Goal: Task Accomplishment & Management: Manage account settings

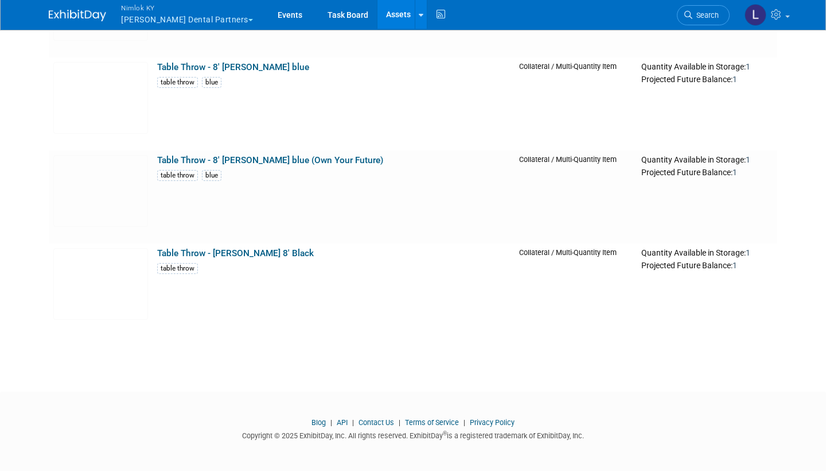
click at [149, 11] on span "Nimlok KY" at bounding box center [187, 8] width 132 height 12
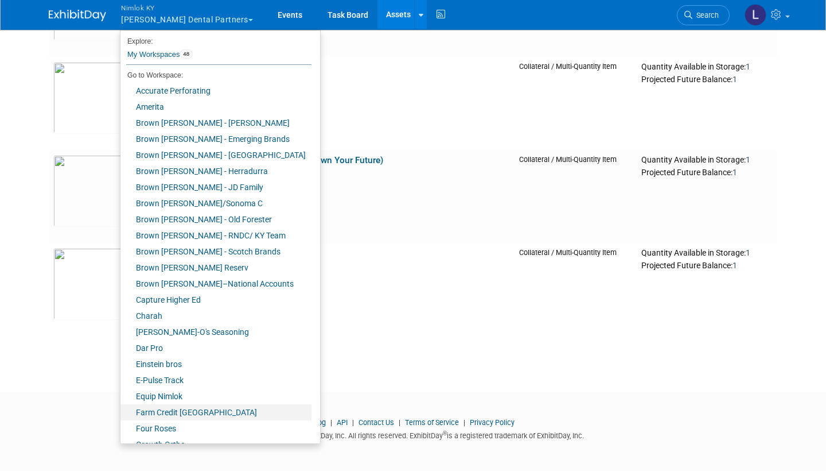
click at [187, 413] on link "Farm Credit [GEOGRAPHIC_DATA]" at bounding box center [216, 412] width 191 height 16
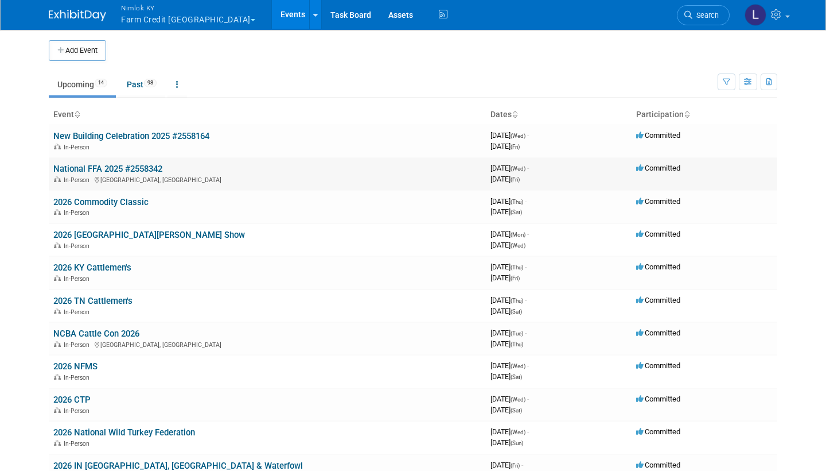
click at [122, 165] on link "National FFA 2025 #2558342" at bounding box center [107, 169] width 109 height 10
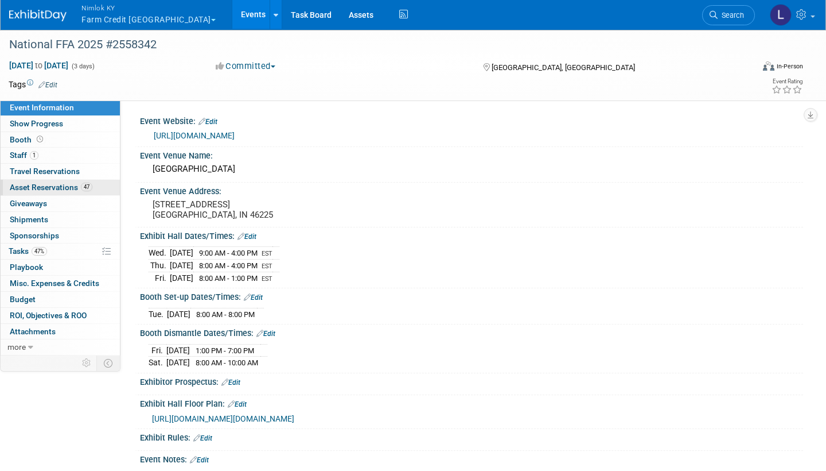
click at [60, 185] on span "Asset Reservations 47" at bounding box center [51, 186] width 83 height 9
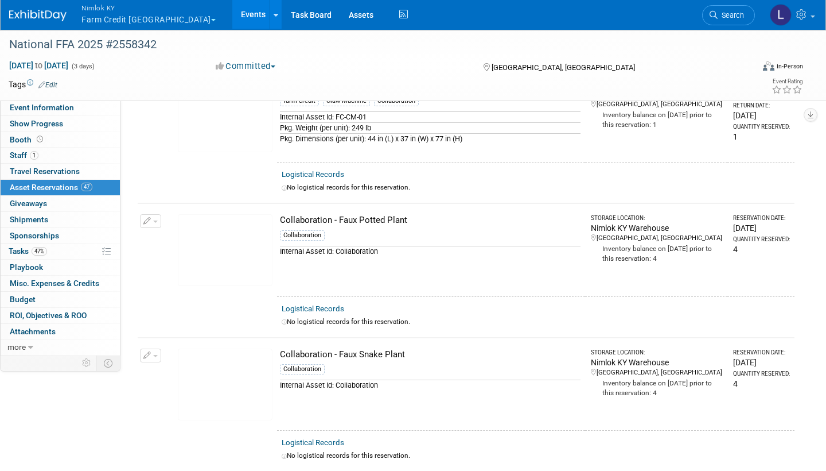
scroll to position [906, 0]
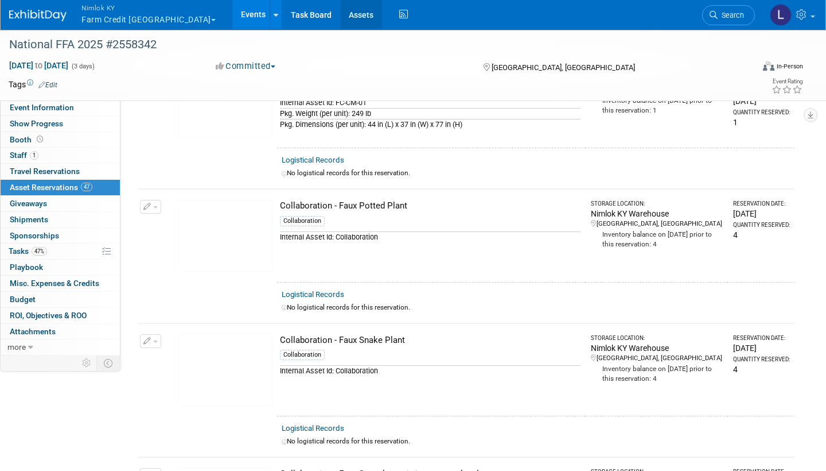
click at [340, 15] on link "Assets" at bounding box center [361, 14] width 42 height 29
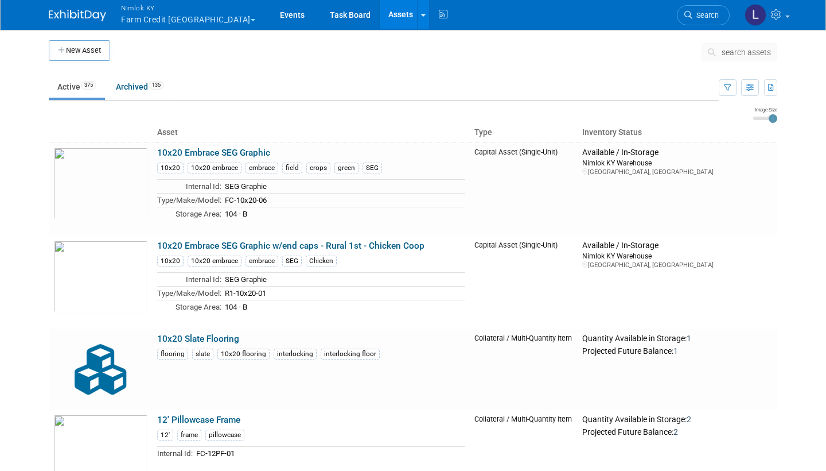
click at [734, 49] on span "search assets" at bounding box center [746, 52] width 49 height 9
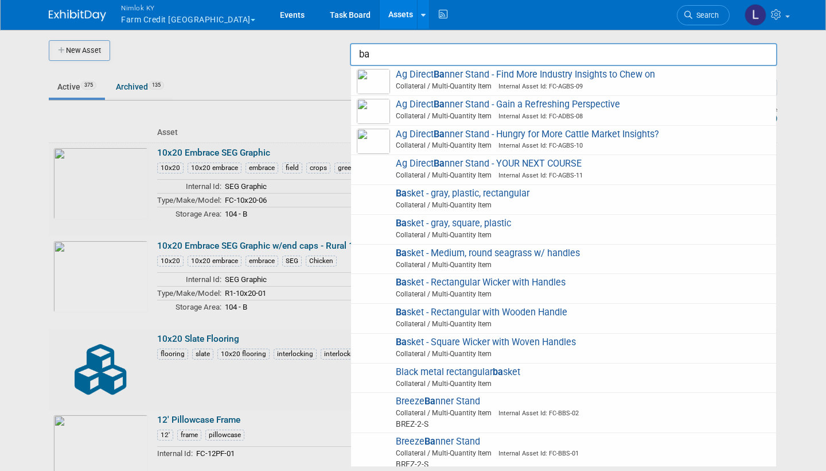
type input "b"
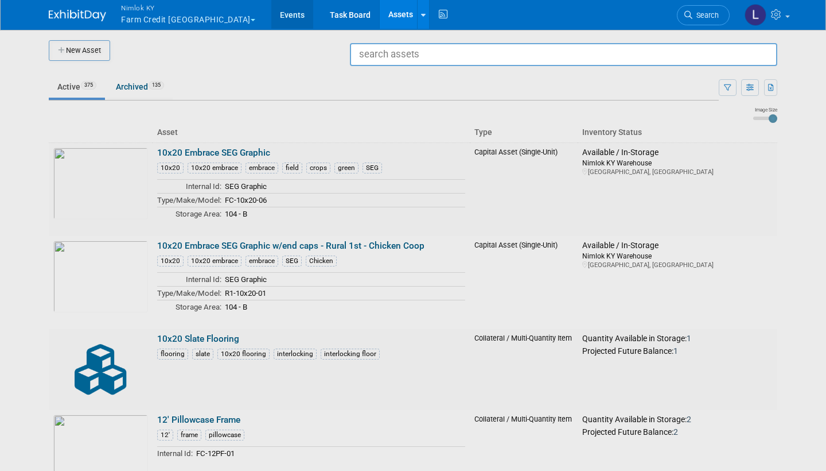
click at [271, 13] on link "Events" at bounding box center [292, 14] width 42 height 29
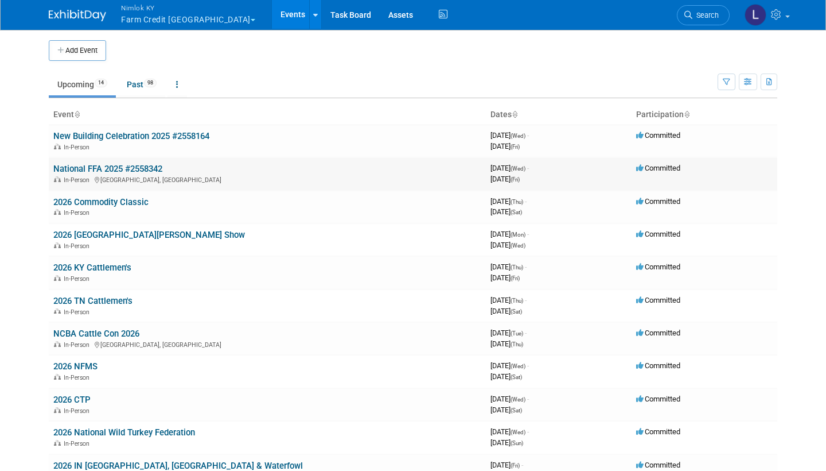
click at [122, 165] on link "National FFA 2025 #2558342" at bounding box center [107, 169] width 109 height 10
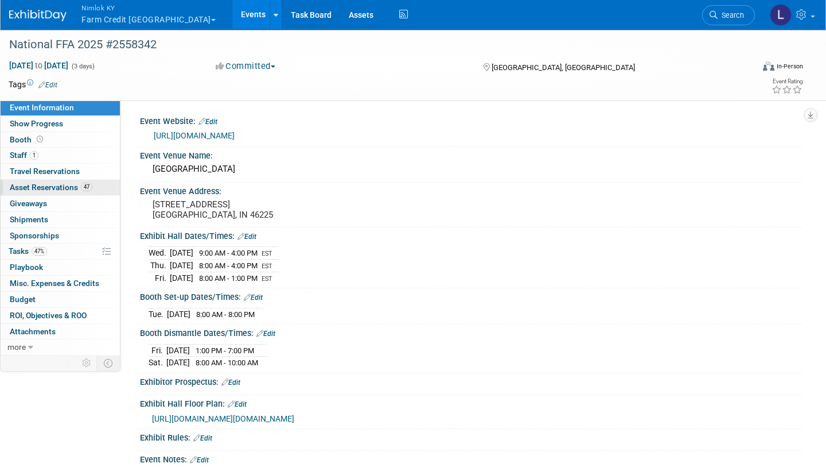
click at [59, 182] on span "Asset Reservations 47" at bounding box center [51, 186] width 83 height 9
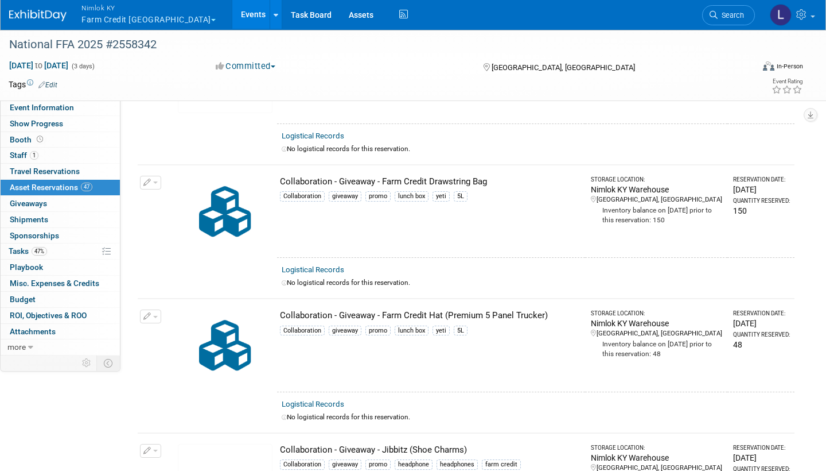
scroll to position [2128, 0]
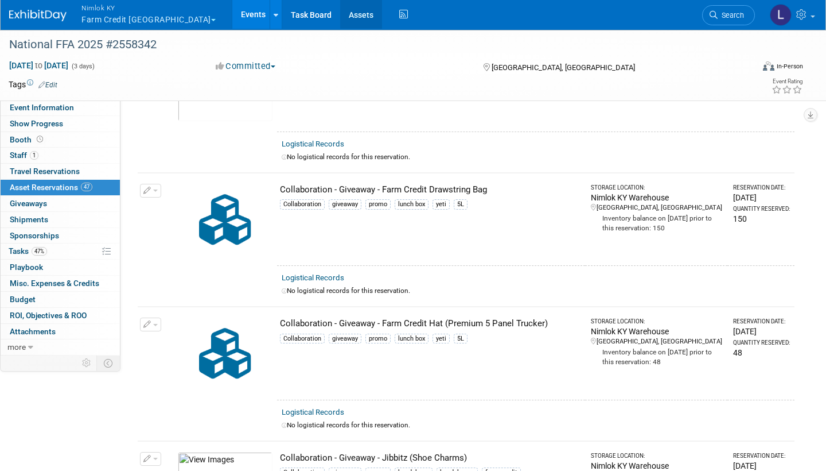
click at [340, 14] on link "Assets" at bounding box center [361, 14] width 42 height 29
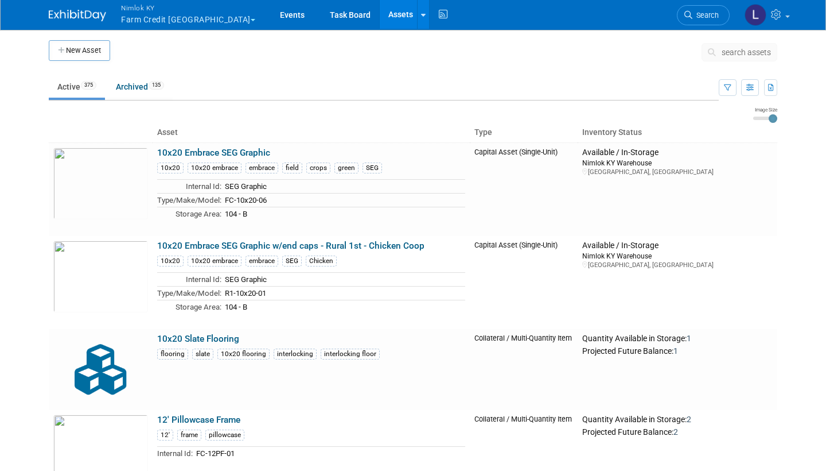
click at [735, 47] on button "search assets" at bounding box center [740, 52] width 76 height 18
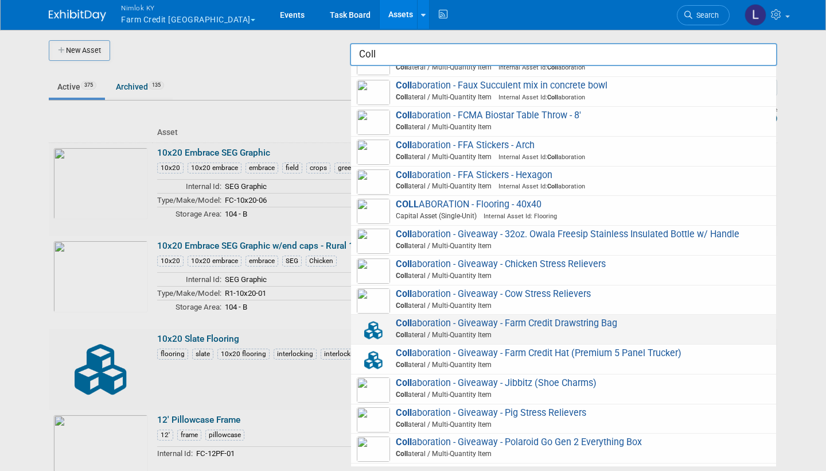
scroll to position [2369, 0]
click at [373, 318] on img at bounding box center [373, 330] width 33 height 25
type input "Collaboration - Giveaway - Farm Credit Drawstring Bag"
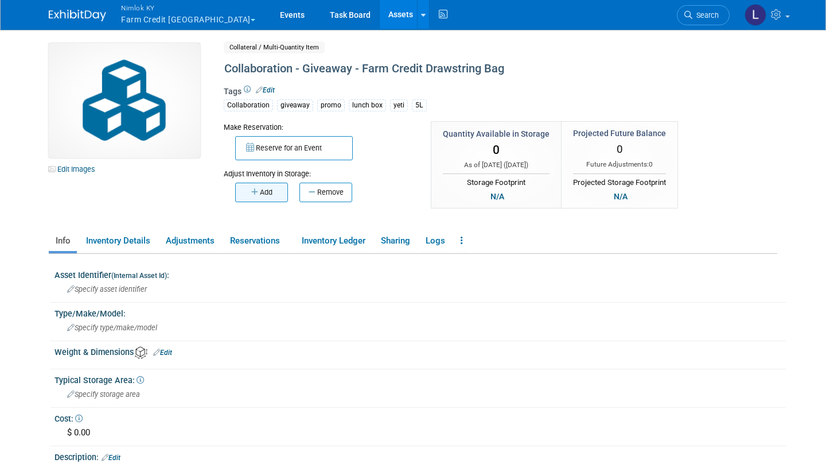
click at [261, 189] on button "Add" at bounding box center [261, 192] width 53 height 20
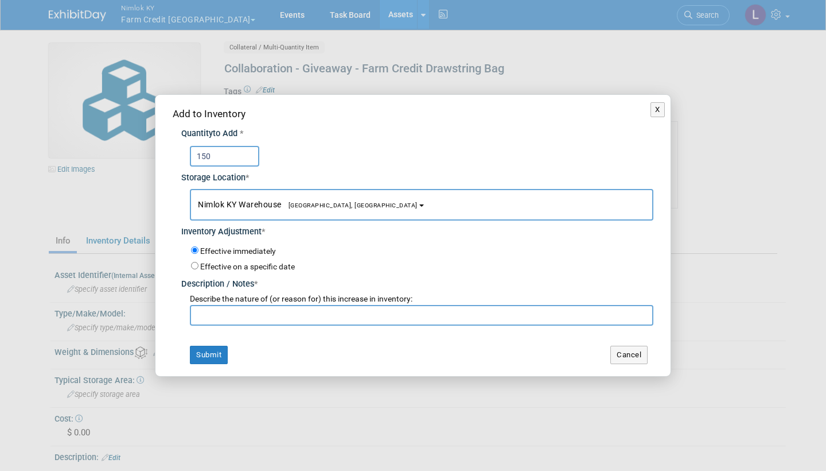
type input "150"
type input "Adding to inventory"
click at [212, 348] on button "Submit" at bounding box center [209, 354] width 38 height 18
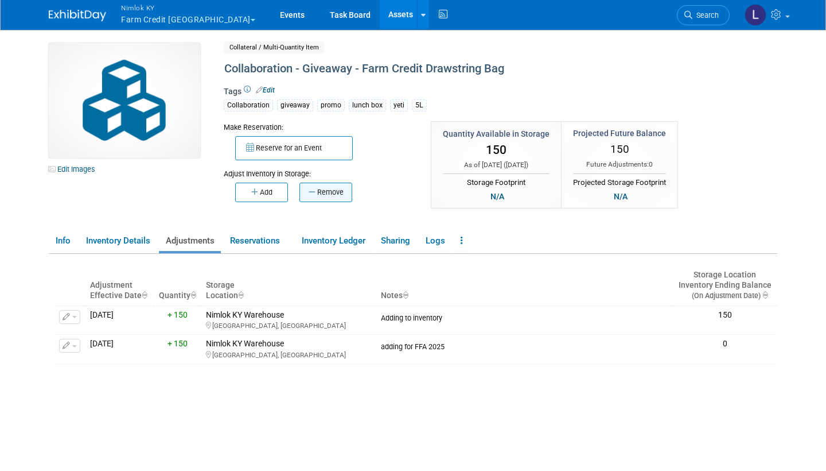
click at [332, 189] on button "Remove" at bounding box center [326, 192] width 53 height 20
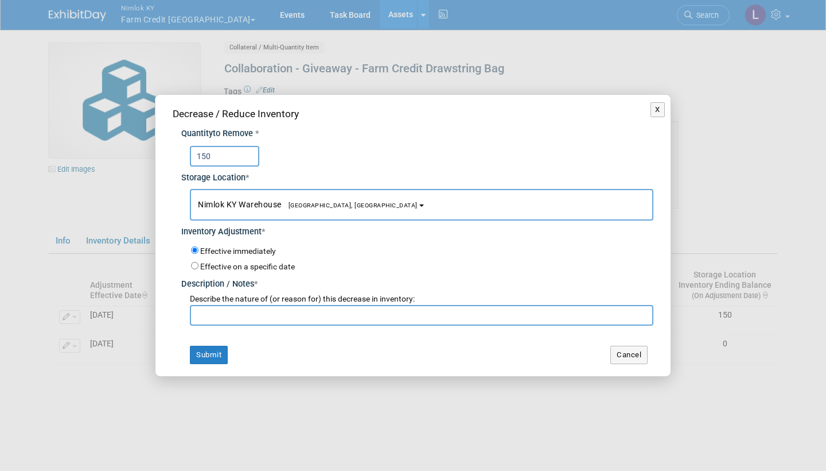
type input "150"
type input "Removing - entered by mistake"
click at [209, 351] on button "Submit" at bounding box center [209, 354] width 38 height 18
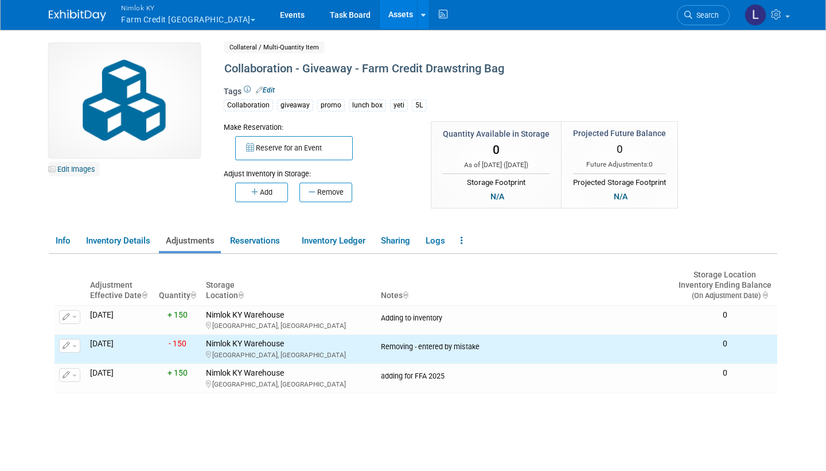
click at [77, 168] on link "Edit Images" at bounding box center [74, 169] width 51 height 14
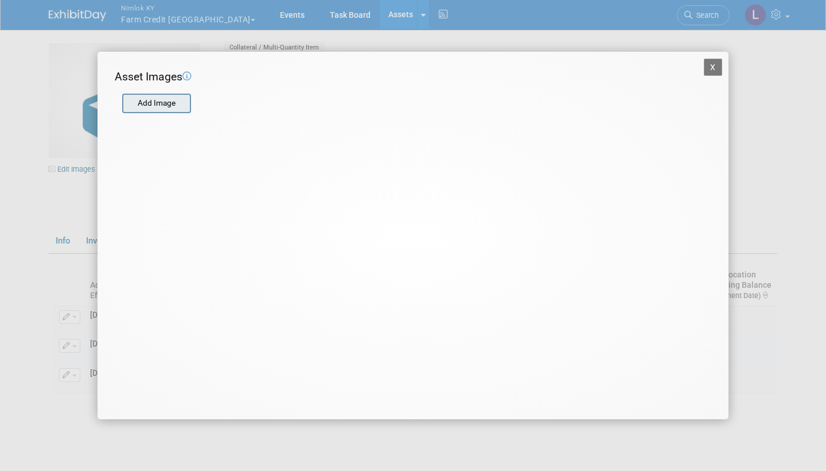
click at [163, 99] on input "file" at bounding box center [121, 103] width 137 height 17
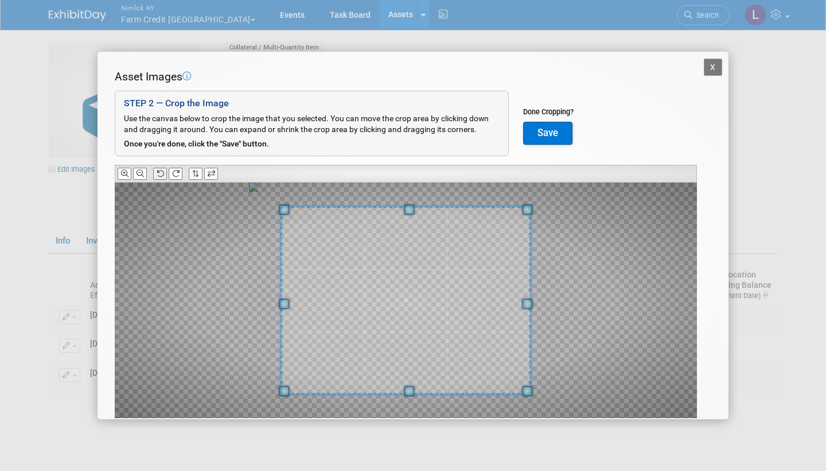
click at [162, 170] on icon at bounding box center [160, 173] width 7 height 7
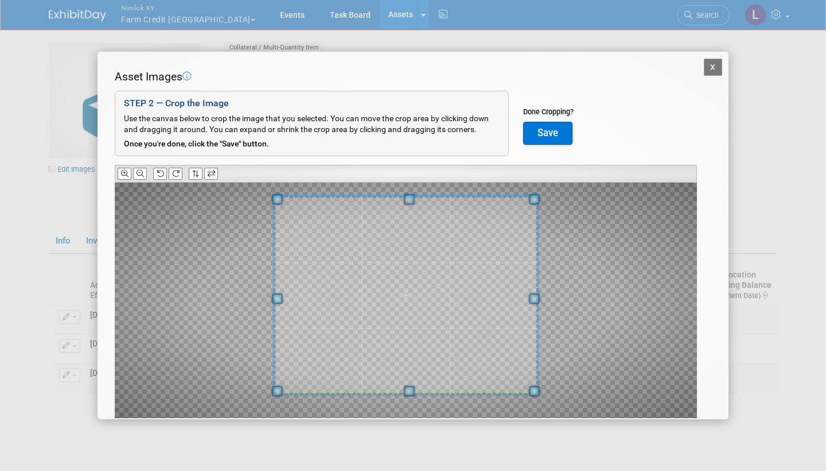
click at [407, 195] on span at bounding box center [409, 199] width 10 height 10
click at [548, 126] on button "Save" at bounding box center [547, 133] width 49 height 23
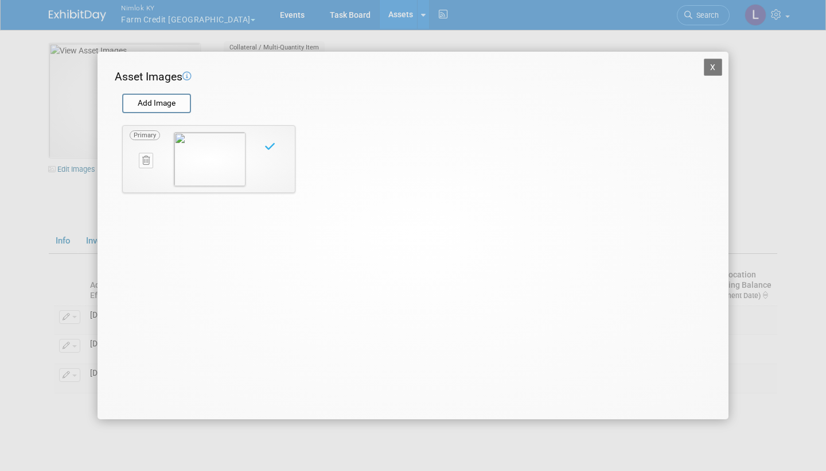
click at [712, 71] on button "X" at bounding box center [713, 67] width 18 height 17
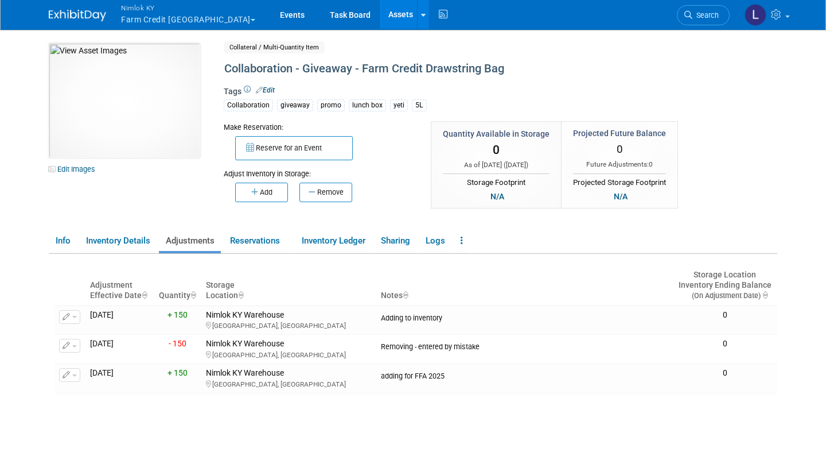
click at [380, 14] on link "Assets" at bounding box center [401, 14] width 42 height 29
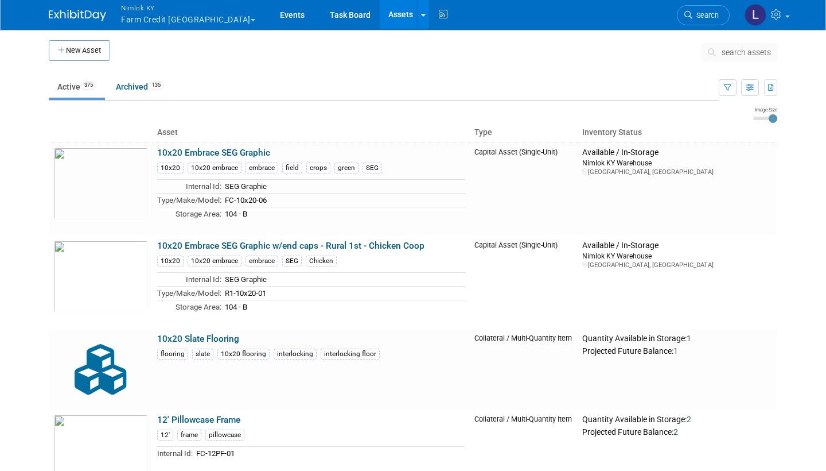
click at [750, 47] on button "search assets" at bounding box center [740, 52] width 76 height 18
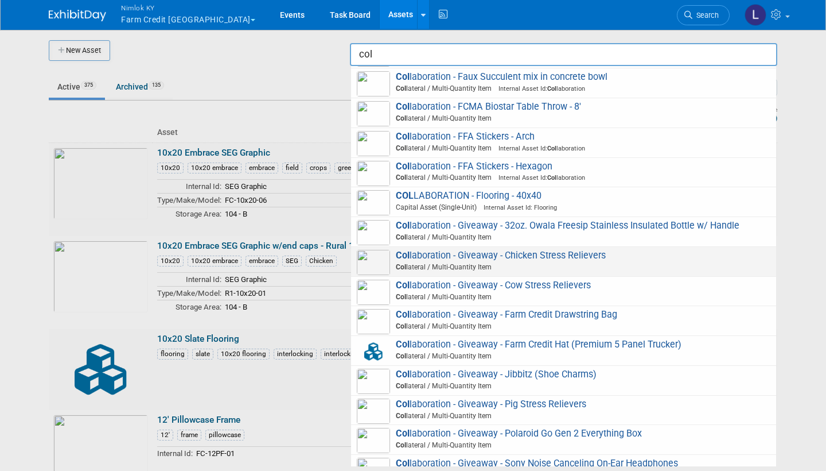
scroll to position [2380, 0]
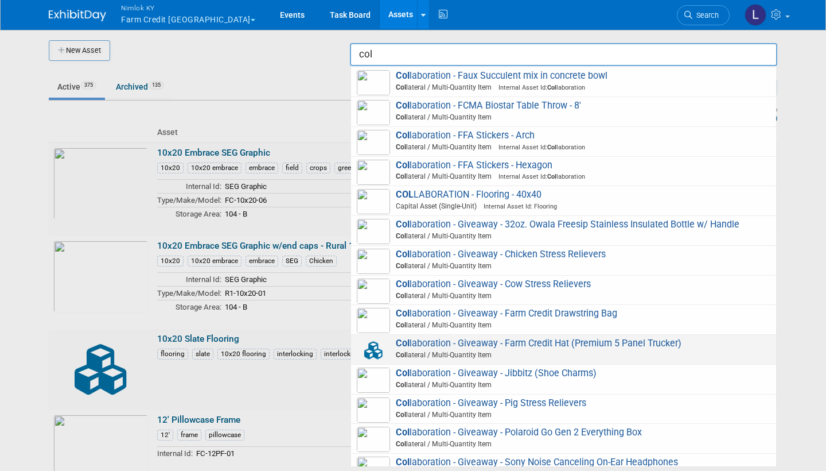
click at [375, 337] on img at bounding box center [373, 349] width 33 height 25
type input "Collaboration - Giveaway - Farm Credit Hat (Premium 5 Panel Trucker)"
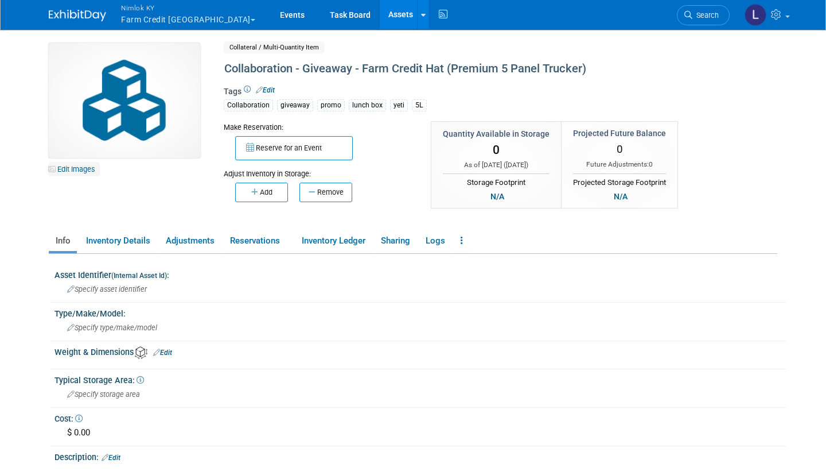
click at [81, 170] on link "Edit Images" at bounding box center [74, 169] width 51 height 14
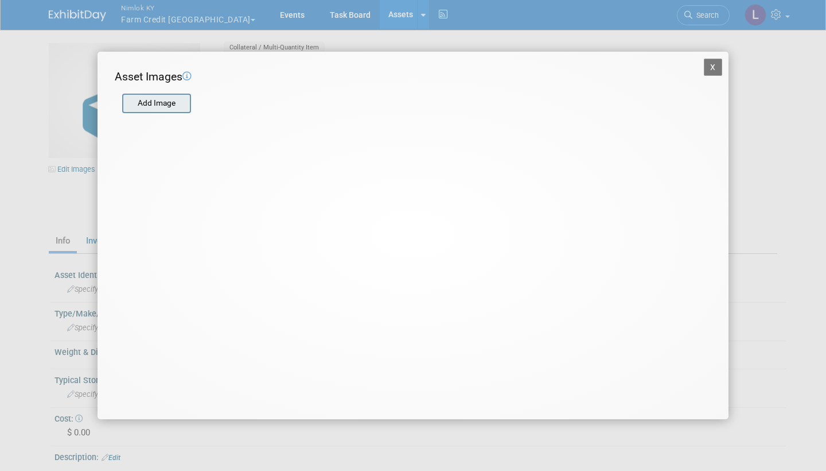
click at [156, 102] on input "file" at bounding box center [121, 103] width 137 height 17
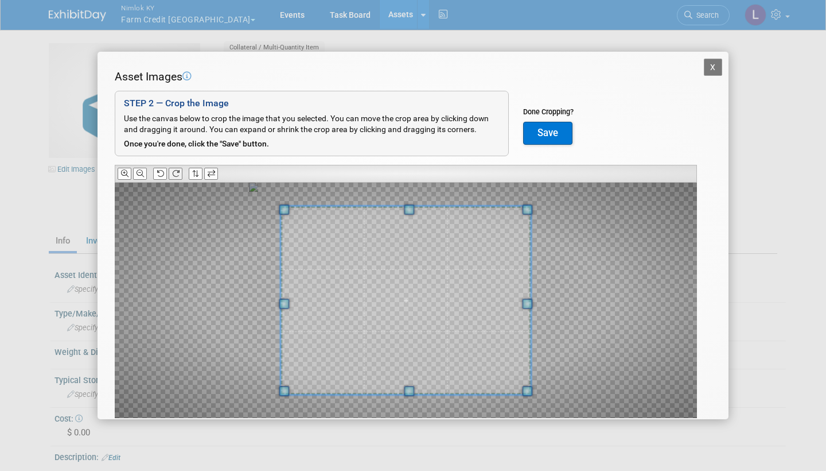
click at [175, 170] on icon at bounding box center [175, 173] width 7 height 7
click at [174, 168] on button at bounding box center [176, 174] width 14 height 12
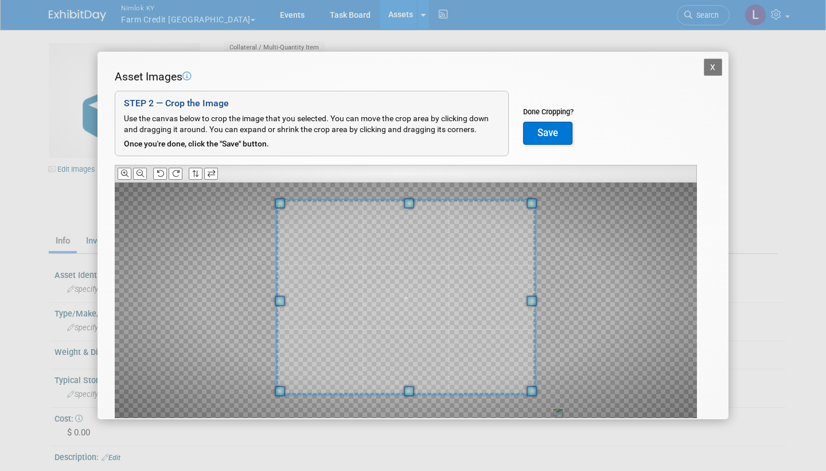
click at [411, 198] on span at bounding box center [409, 203] width 10 height 10
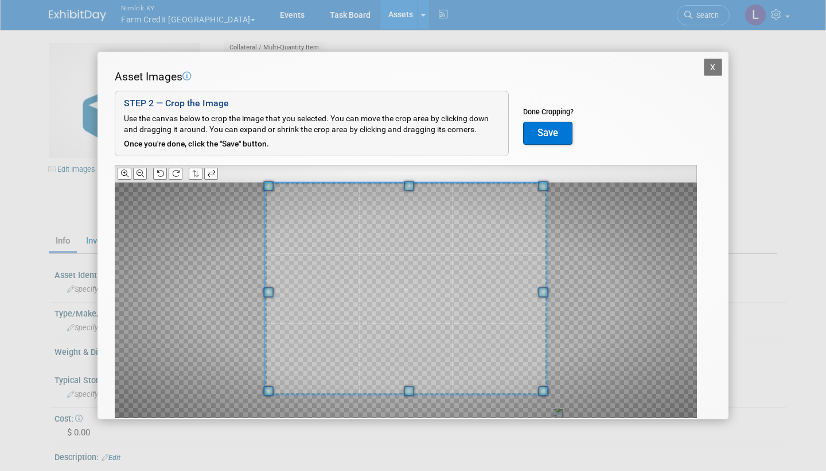
click at [411, 181] on span at bounding box center [409, 186] width 10 height 10
click at [555, 129] on button "Save" at bounding box center [547, 133] width 49 height 23
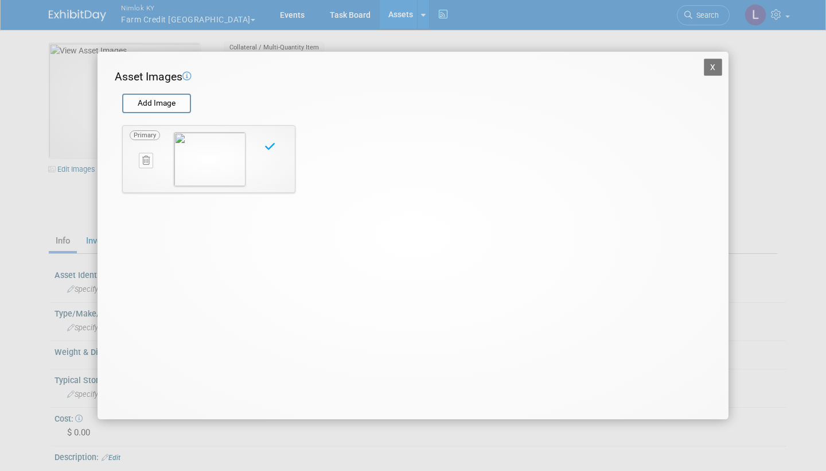
click at [716, 61] on button "X" at bounding box center [713, 67] width 18 height 17
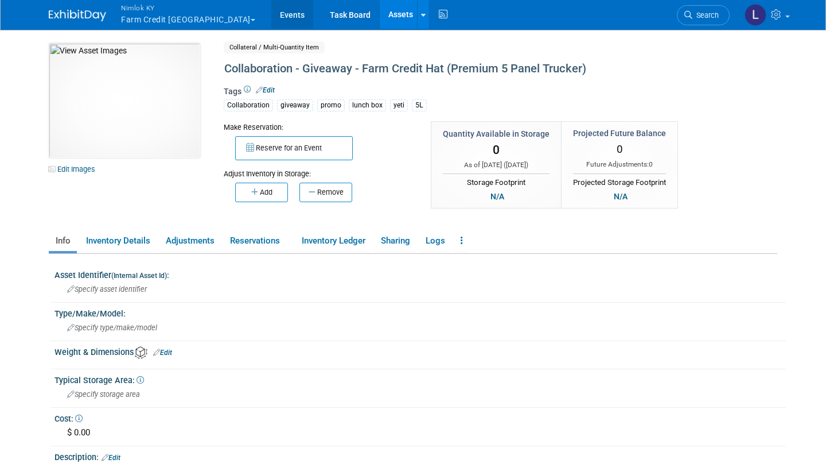
click at [271, 15] on link "Events" at bounding box center [292, 14] width 42 height 29
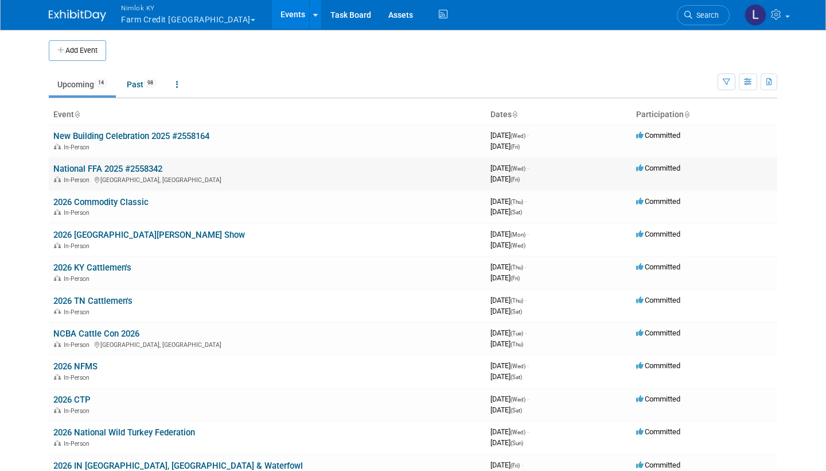
click at [131, 165] on link "National FFA 2025 #2558342" at bounding box center [107, 169] width 109 height 10
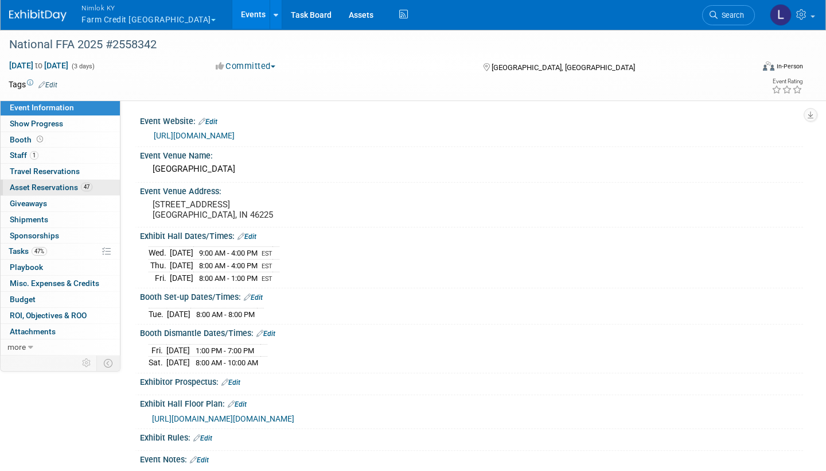
click at [65, 184] on span "Asset Reservations 47" at bounding box center [51, 186] width 83 height 9
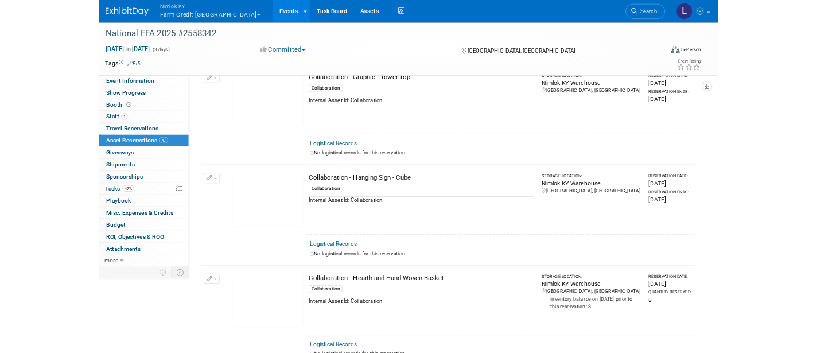
scroll to position [4092, 0]
